Goal: Task Accomplishment & Management: Use online tool/utility

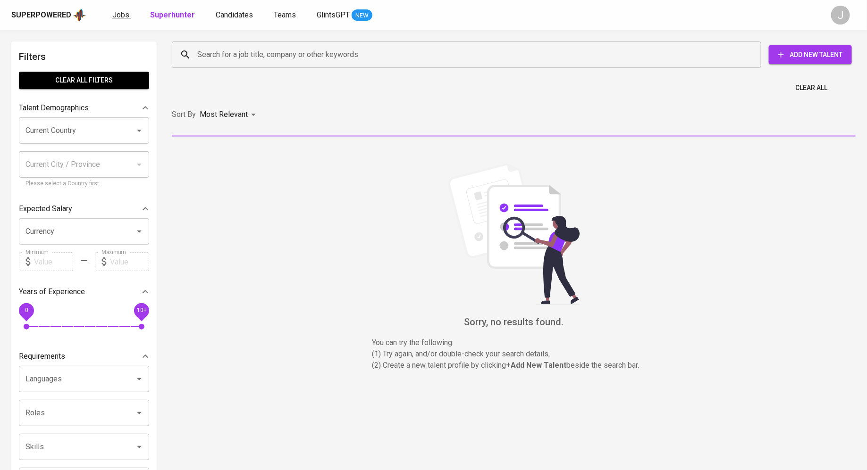
click at [123, 14] on span "Jobs" at bounding box center [120, 14] width 17 height 9
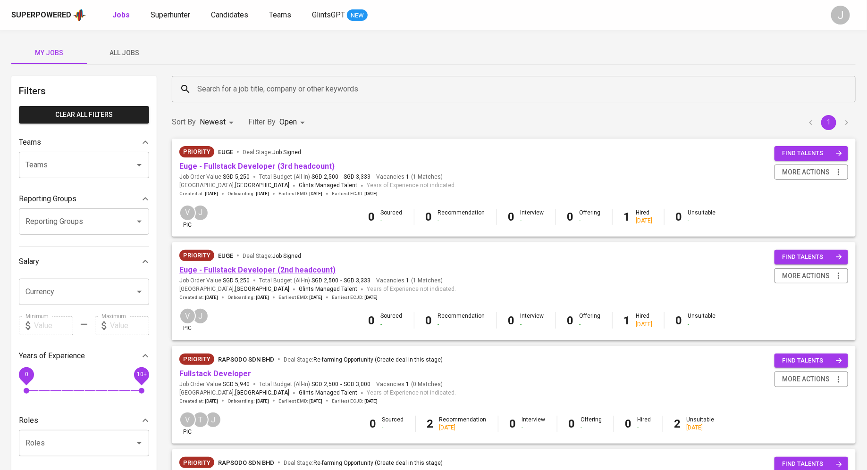
click at [248, 270] on link "Euge - Fullstack Developer (2nd headcount)" at bounding box center [257, 270] width 156 height 9
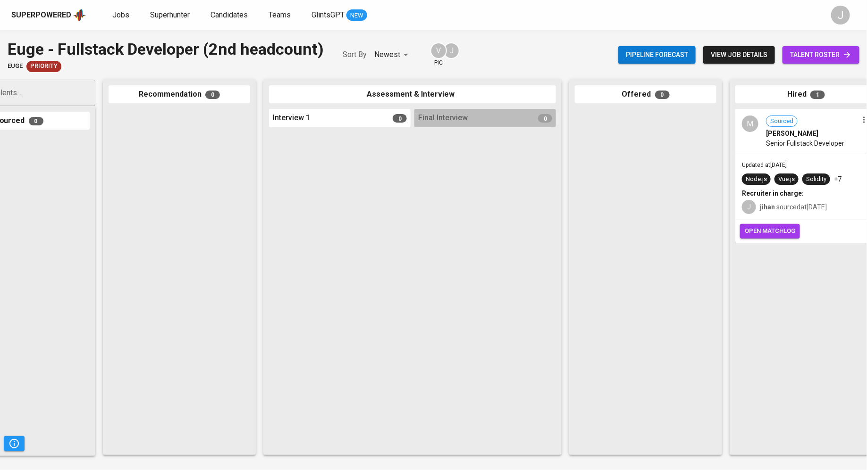
scroll to position [0, 67]
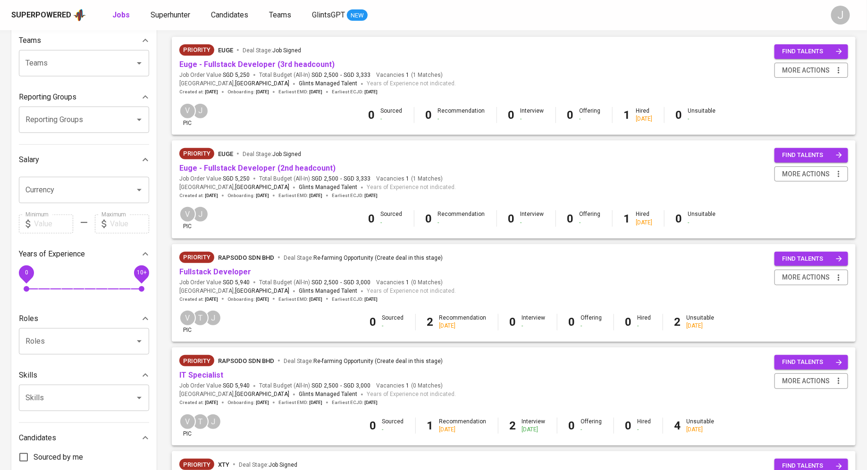
scroll to position [118, 0]
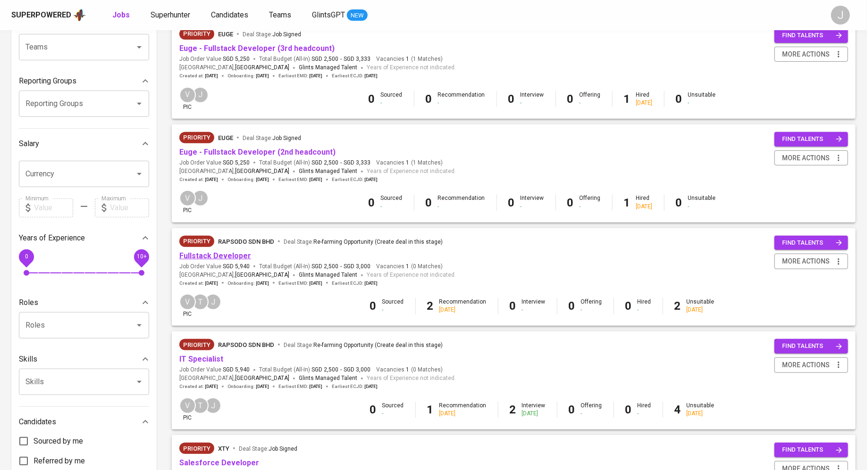
click at [235, 255] on link "Fullstack Developer" at bounding box center [215, 255] width 72 height 9
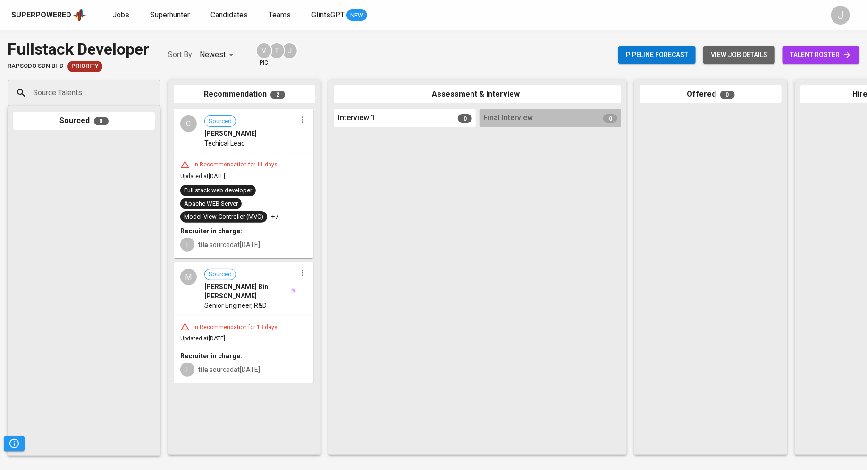
click at [749, 56] on span "view job details" at bounding box center [738, 55] width 57 height 12
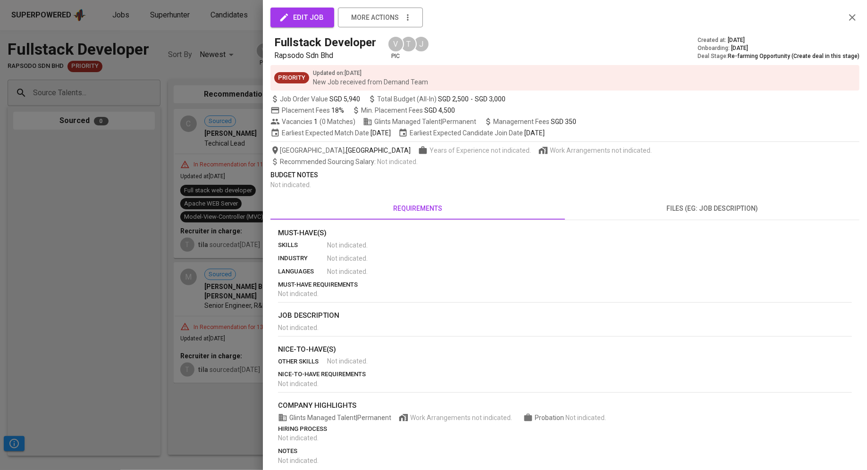
scroll to position [32, 0]
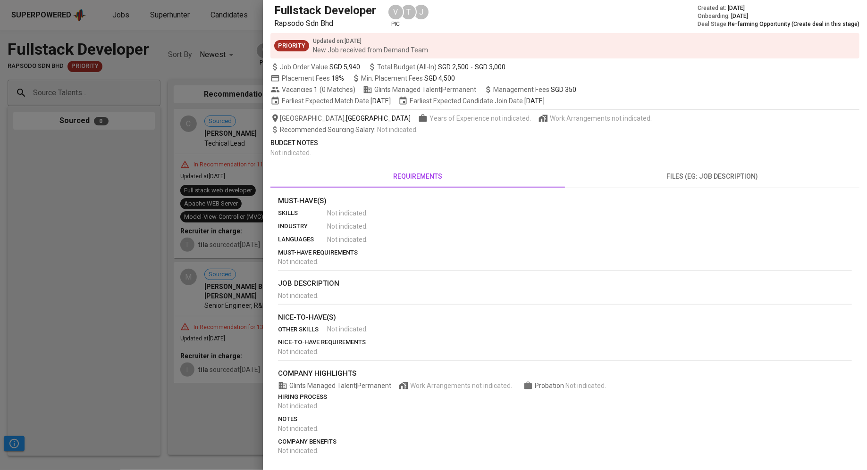
click at [701, 172] on span "files (eg: job description)" at bounding box center [711, 177] width 283 height 12
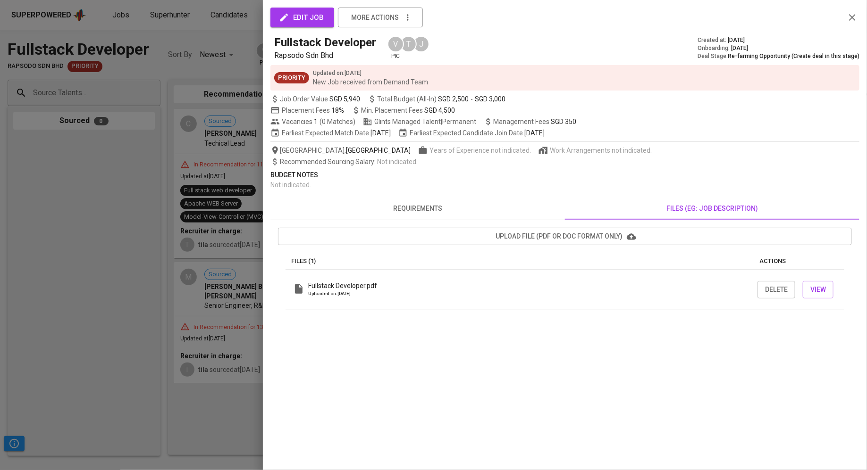
click at [433, 211] on span "requirements" at bounding box center [417, 209] width 283 height 12
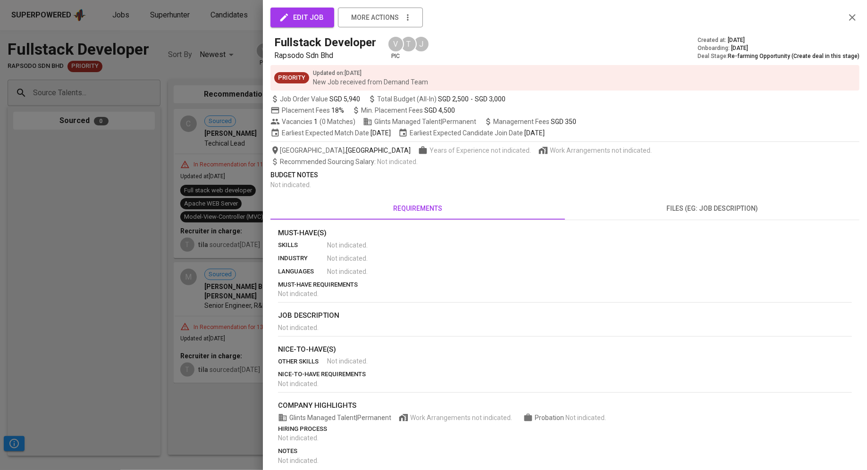
click at [147, 228] on div at bounding box center [433, 235] width 867 height 470
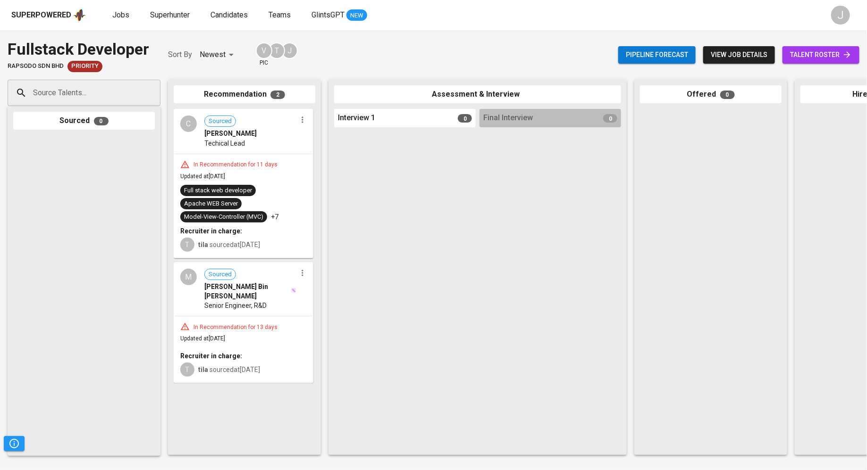
click at [756, 63] on button "view job details" at bounding box center [739, 54] width 72 height 17
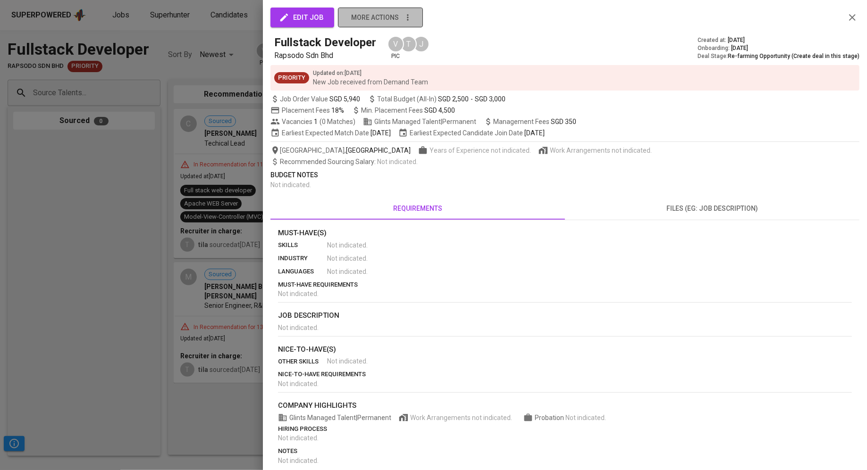
click at [371, 19] on span "more actions" at bounding box center [375, 18] width 48 height 12
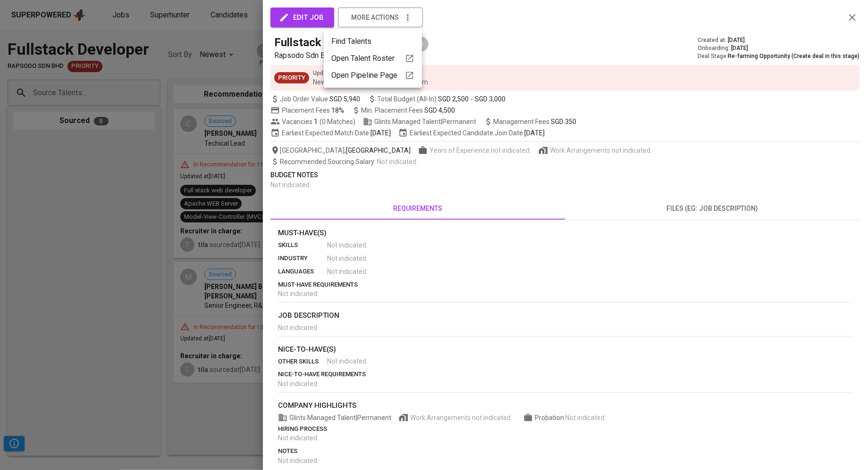
click at [294, 15] on div at bounding box center [433, 235] width 867 height 470
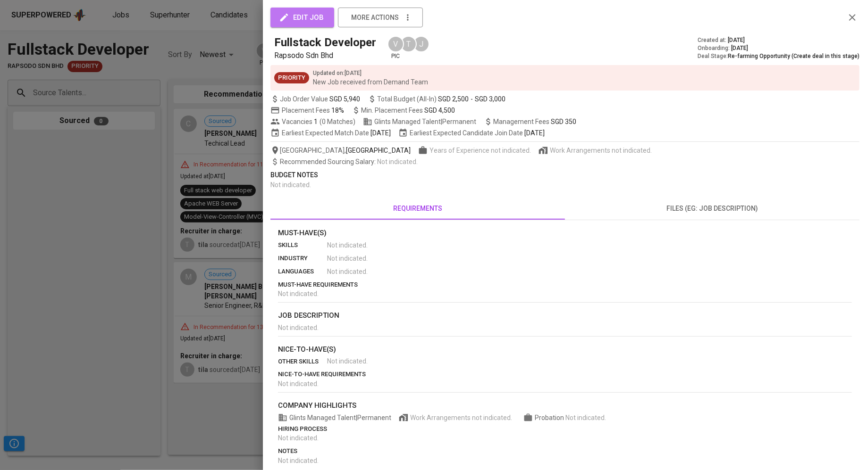
click at [315, 18] on span "edit job" at bounding box center [302, 17] width 43 height 12
